Goal: Information Seeking & Learning: Find specific page/section

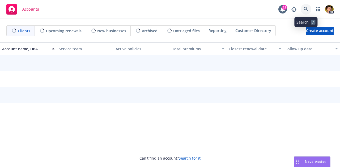
click at [304, 10] on icon at bounding box center [305, 9] width 5 height 5
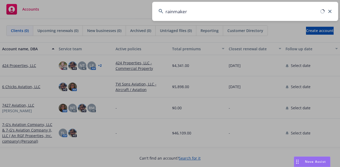
type input "rainmaker"
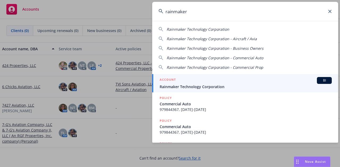
click at [263, 85] on span "Rainmaker Technology Corporation" at bounding box center [246, 87] width 172 height 6
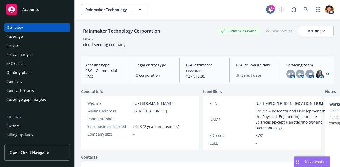
click at [16, 45] on div "Policies" at bounding box center [12, 45] width 13 height 8
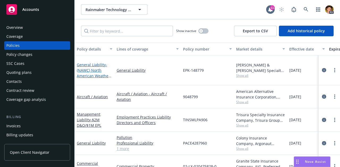
click at [97, 66] on span "- (NAWC) North American Weather Consultants, Inc. of [US_STATE]" at bounding box center [94, 75] width 35 height 27
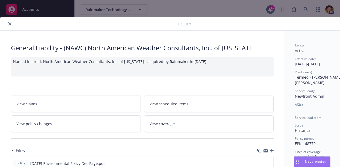
click at [9, 23] on icon "close" at bounding box center [9, 23] width 3 height 3
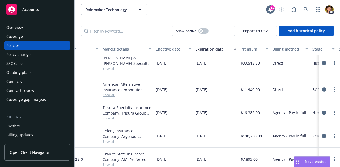
scroll to position [0, 134]
